Goal: Navigation & Orientation: Find specific page/section

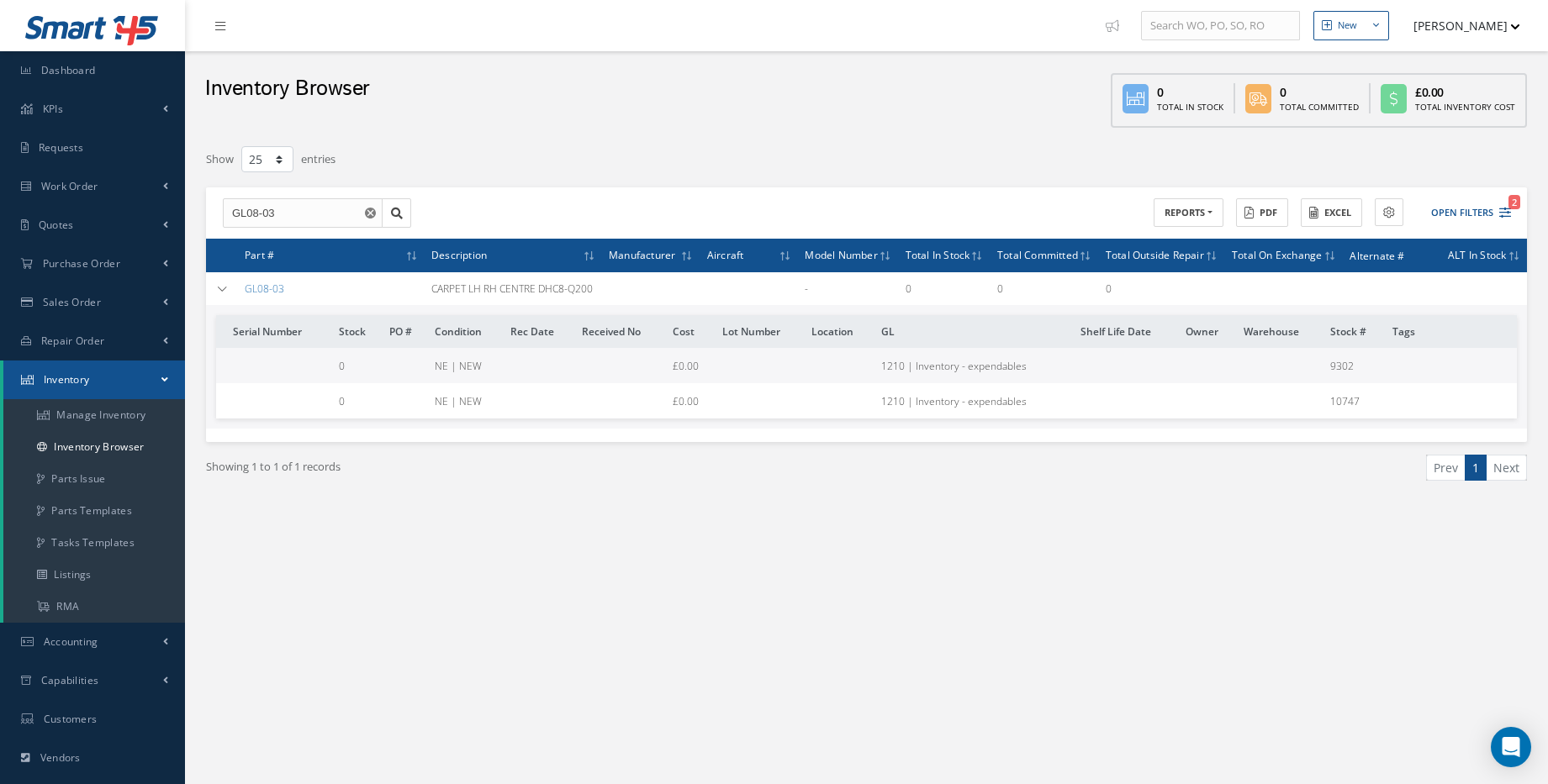
select select "25"
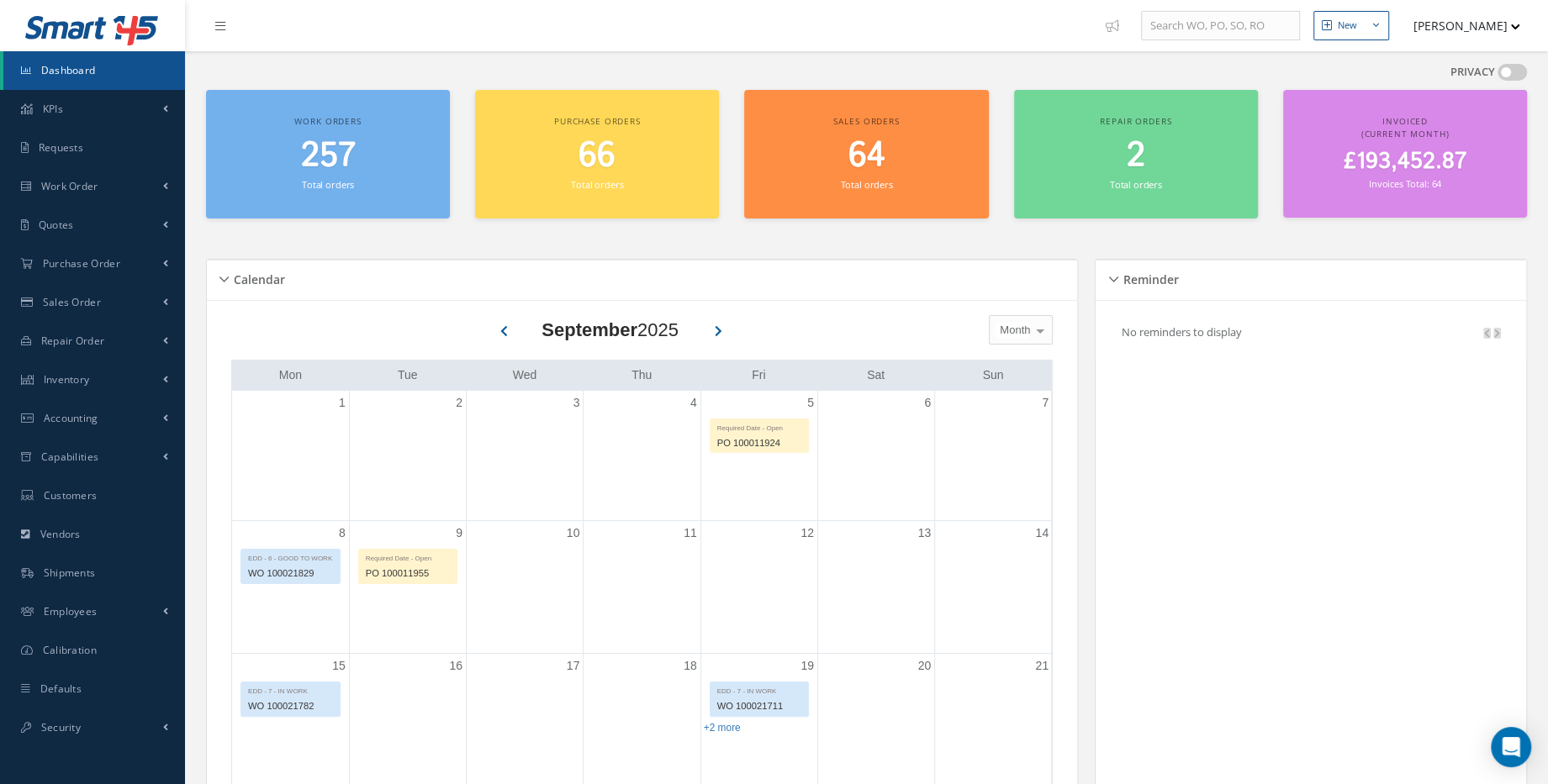
click at [337, 137] on span "257" at bounding box center [328, 156] width 55 height 48
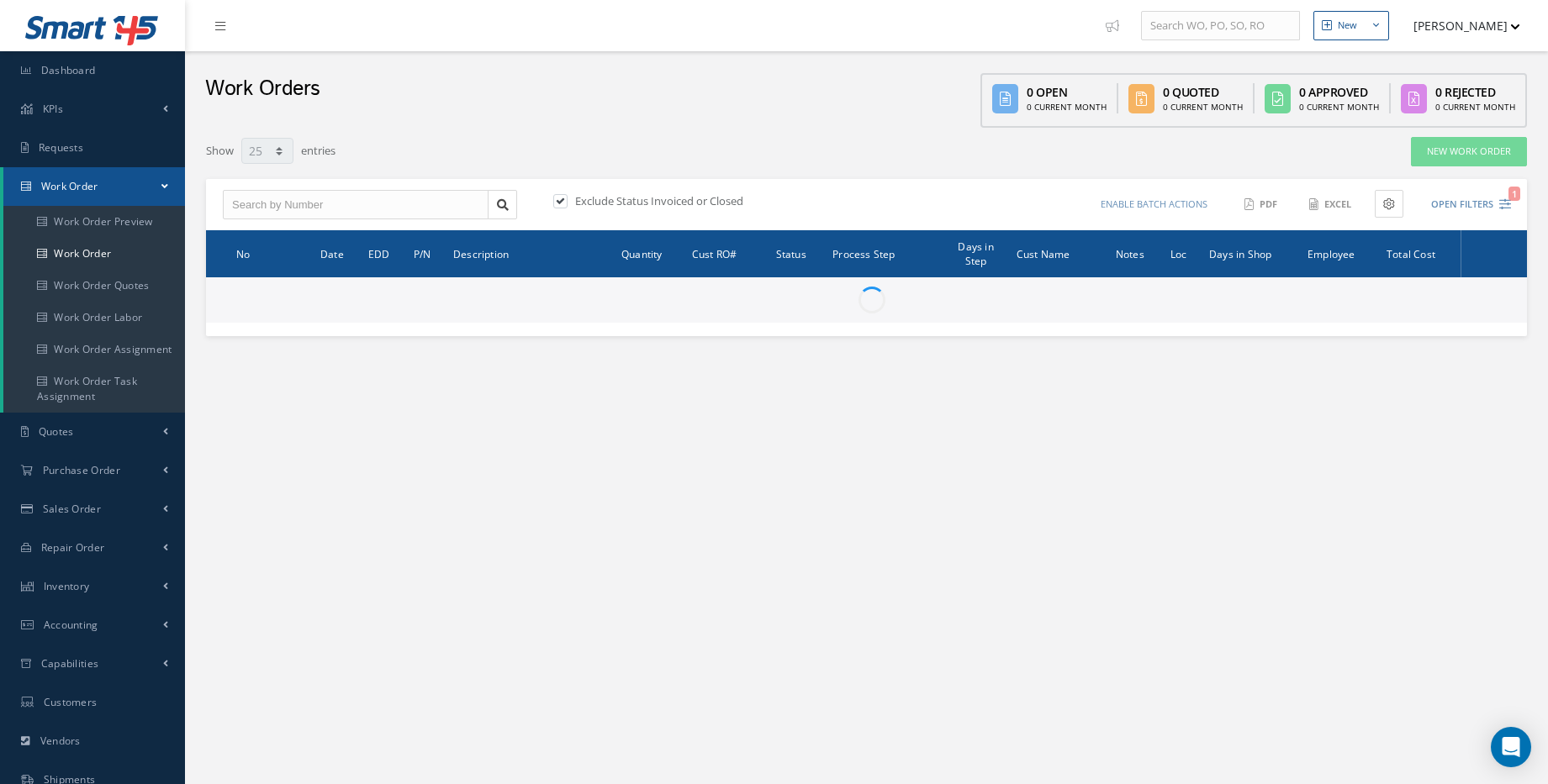
select select "25"
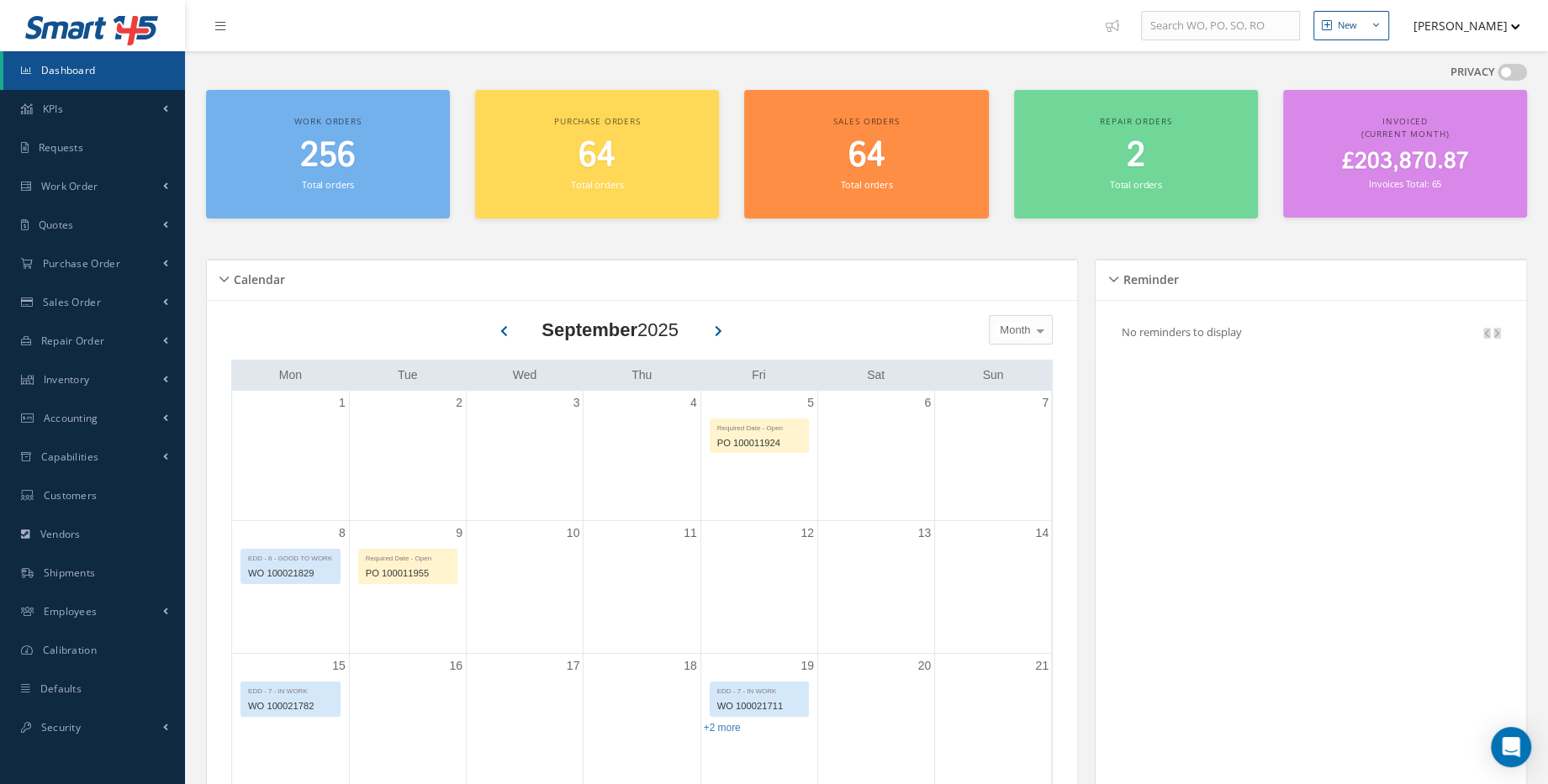
click at [1386, 173] on span "£203,870.87" at bounding box center [1404, 162] width 127 height 33
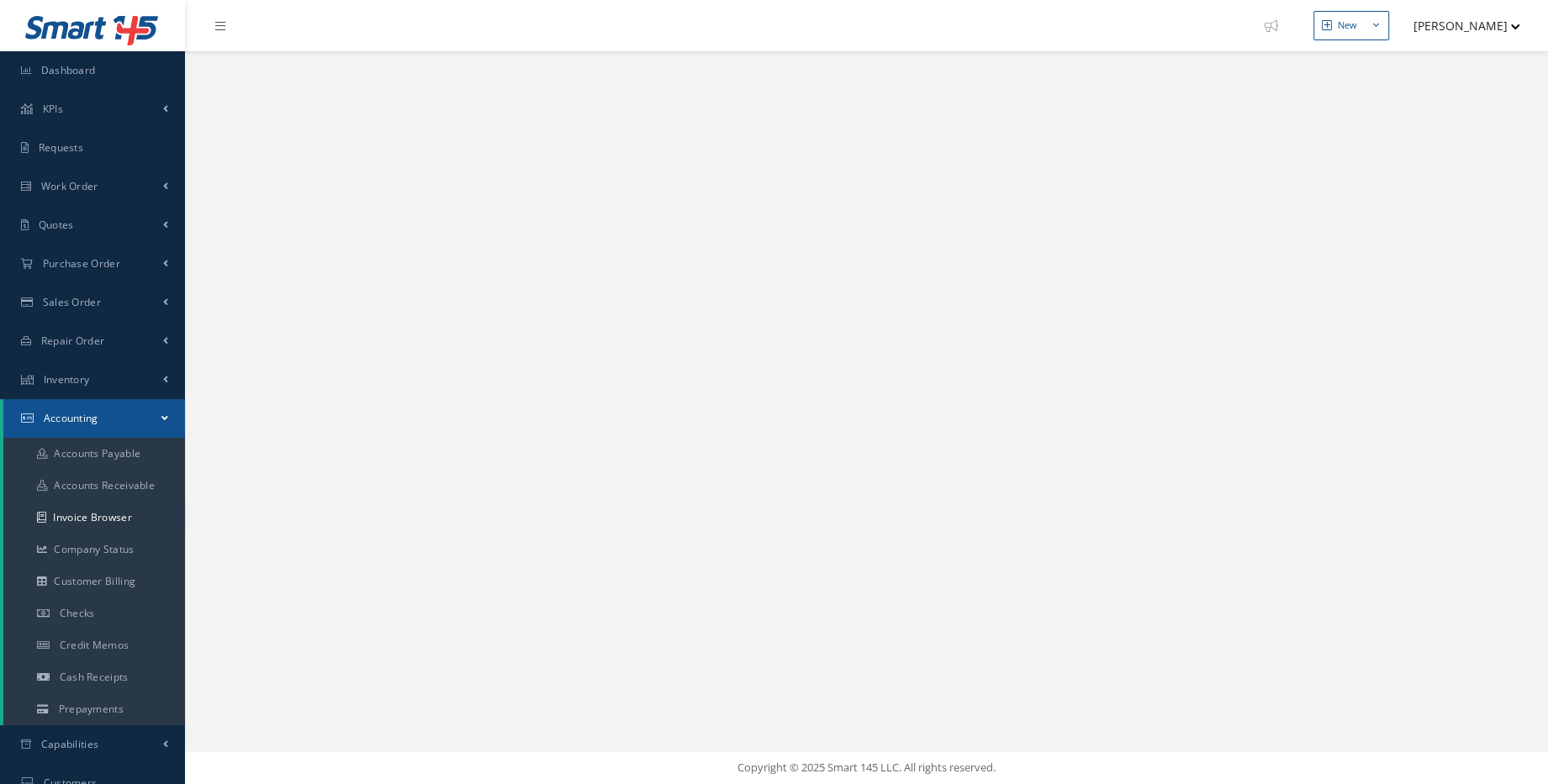
select select "25"
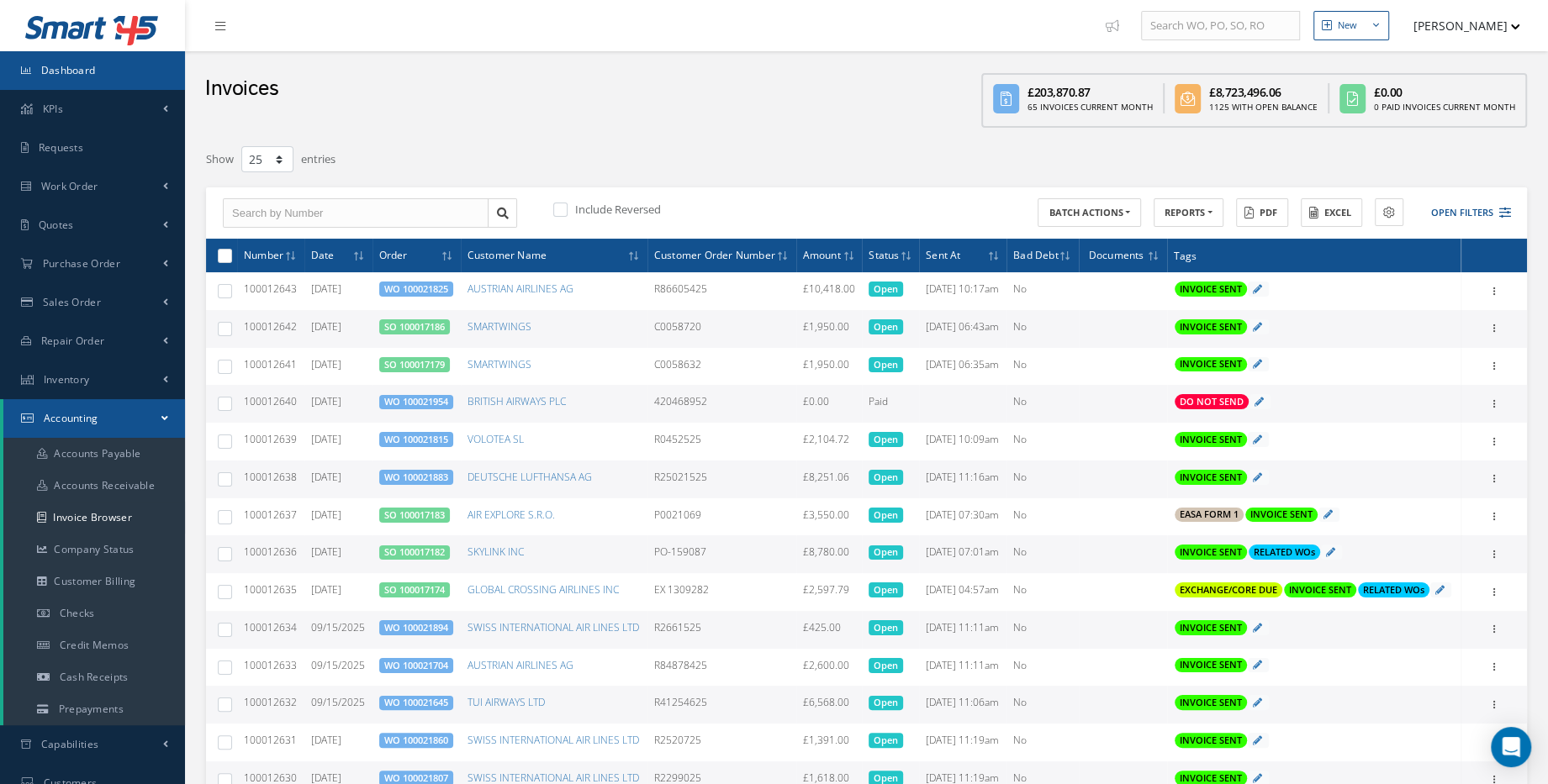
click at [126, 84] on link "Dashboard" at bounding box center [93, 71] width 185 height 38
